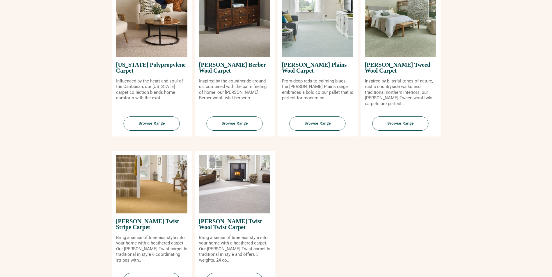
scroll to position [611, 0]
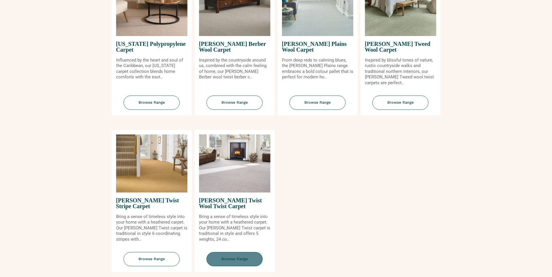
click at [234, 261] on span "Browse Range" at bounding box center [234, 259] width 56 height 14
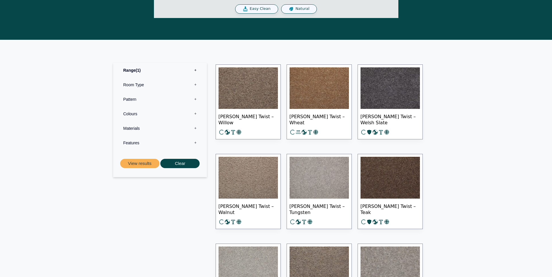
scroll to position [233, 0]
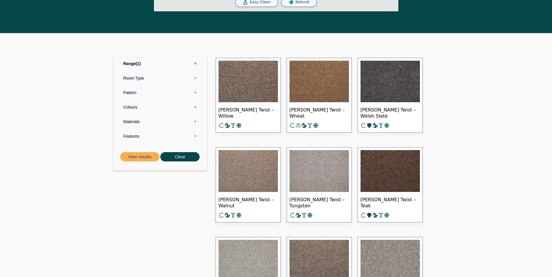
click at [148, 138] on label "Features 0" at bounding box center [159, 136] width 85 height 15
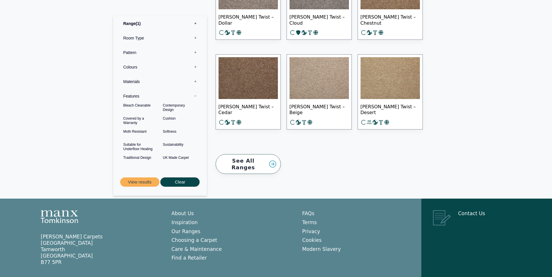
scroll to position [873, 0]
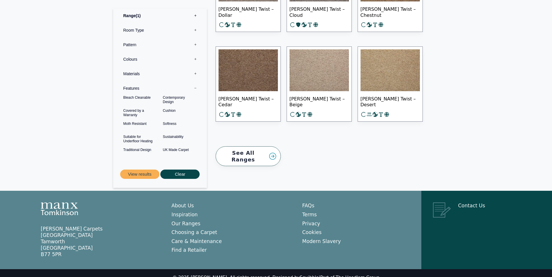
click at [246, 154] on link "See All Ranges" at bounding box center [248, 157] width 65 height 20
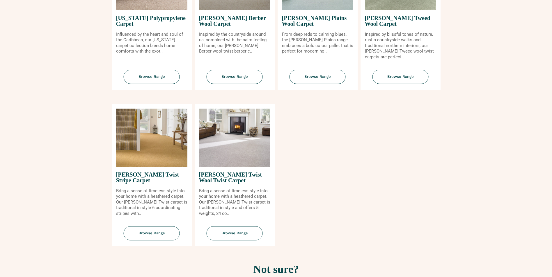
scroll to position [640, 0]
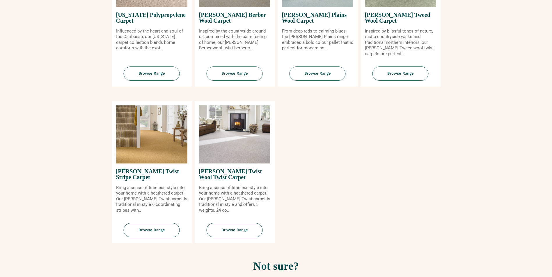
click at [232, 153] on img at bounding box center [234, 135] width 71 height 58
click at [239, 229] on span "Browse Range" at bounding box center [234, 230] width 56 height 14
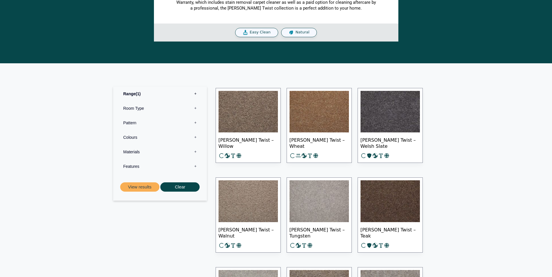
scroll to position [204, 0]
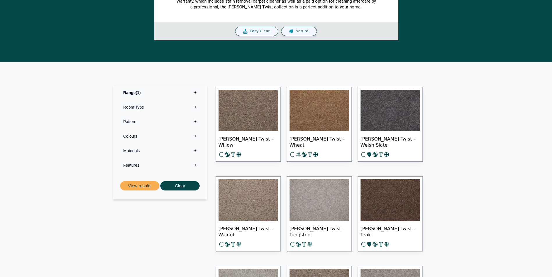
click at [249, 113] on img at bounding box center [247, 111] width 59 height 42
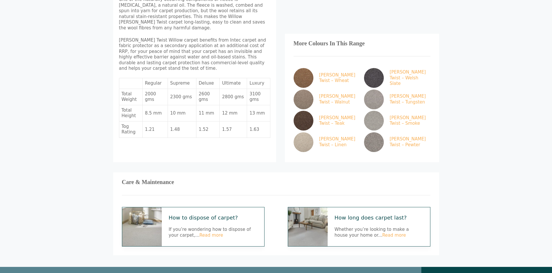
scroll to position [320, 0]
drag, startPoint x: 263, startPoint y: 92, endPoint x: 246, endPoint y: 92, distance: 16.3
click at [247, 106] on td "13 mm" at bounding box center [258, 114] width 23 height 16
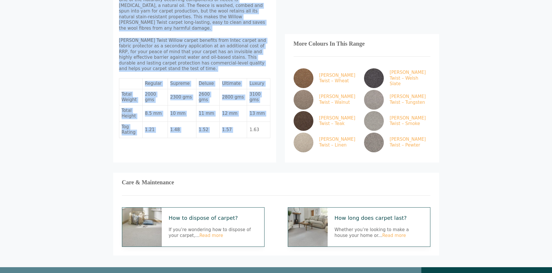
drag, startPoint x: 102, startPoint y: 50, endPoint x: 249, endPoint y: 104, distance: 156.5
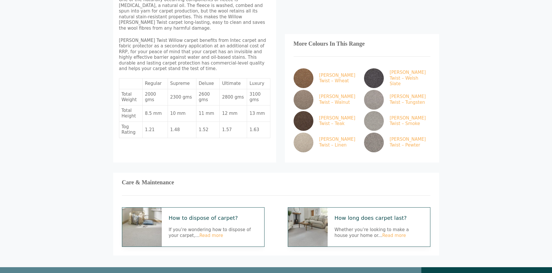
drag, startPoint x: 249, startPoint y: 104, endPoint x: 253, endPoint y: 128, distance: 24.8
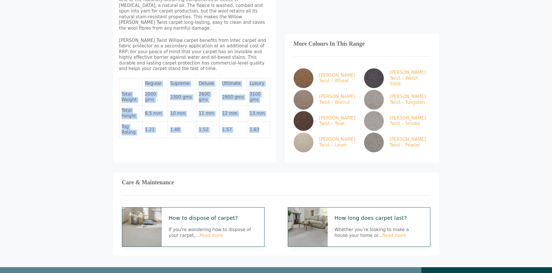
drag, startPoint x: 263, startPoint y: 113, endPoint x: 120, endPoint y: 62, distance: 152.0
click at [120, 79] on tbody "Regular Supreme Deluxe Ultimate Luxury Total Weight 2000 gms 2300 gms 2600 gms …" at bounding box center [194, 109] width 151 height 60
drag, startPoint x: 120, startPoint y: 62, endPoint x: 180, endPoint y: 70, distance: 60.8
copy tbody "Regular Supreme Deluxe Ultimate Luxury Total Weight 2000 gms 2300 gms 2600 gms …"
click at [180, 215] on link "How to dispose of carpet?" at bounding box center [213, 218] width 88 height 7
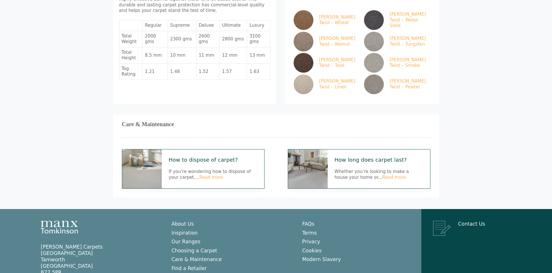
click at [182, 115] on div "Care & Maintenance How to dispose of carpet? If you’re wondering how to dispose…" at bounding box center [276, 156] width 326 height 83
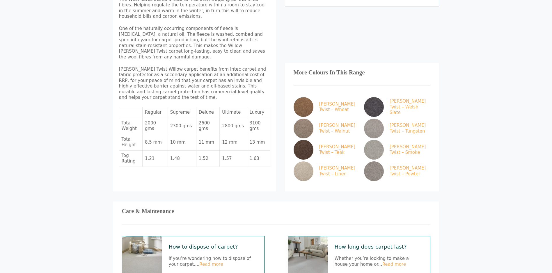
scroll to position [291, 0]
